Goal: Task Accomplishment & Management: Use online tool/utility

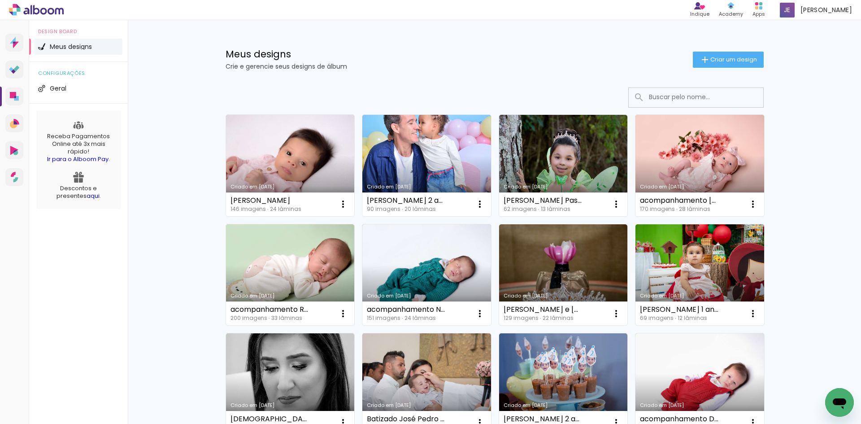
click at [311, 132] on link "Criado em [DATE]" at bounding box center [290, 165] width 129 height 101
